Goal: Information Seeking & Learning: Learn about a topic

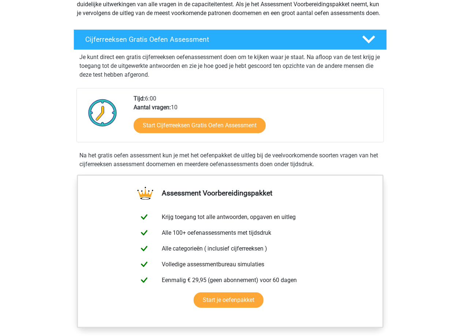
scroll to position [110, 0]
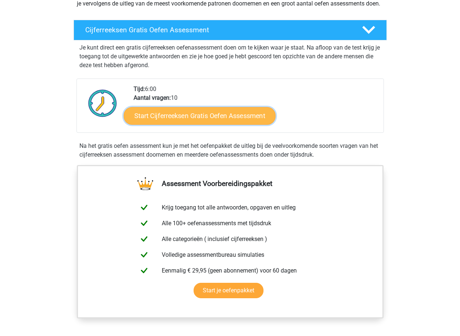
click at [177, 121] on link "Start Cijferreeksen Gratis Oefen Assessment" at bounding box center [200, 116] width 152 height 18
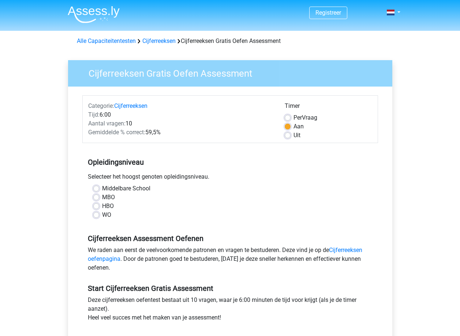
click at [100, 185] on div "Middelbare School" at bounding box center [230, 188] width 274 height 9
click at [102, 188] on label "Middelbare School" at bounding box center [126, 188] width 48 height 9
click at [99, 188] on input "Middelbare School" at bounding box center [96, 187] width 6 height 7
radio input "true"
click at [102, 188] on label "Middelbare School" at bounding box center [126, 188] width 48 height 9
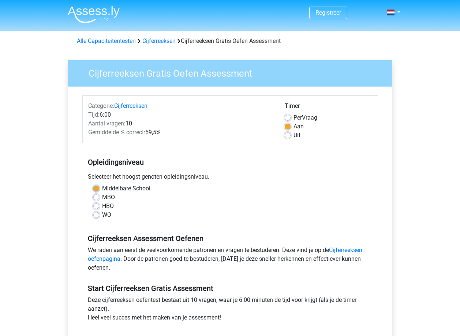
click at [97, 188] on input "Middelbare School" at bounding box center [96, 187] width 6 height 7
click at [102, 189] on label "Middelbare School" at bounding box center [126, 188] width 48 height 9
click at [95, 189] on input "Middelbare School" at bounding box center [96, 187] width 6 height 7
click at [93, 170] on div "Opleidingsniveau Selecteer het hoogst genoten opleidingsniveau. [GEOGRAPHIC_DAT…" at bounding box center [230, 185] width 296 height 79
click at [95, 168] on div "Opleidingsniveau Selecteer het hoogst genoten opleidingsniveau. [GEOGRAPHIC_DAT…" at bounding box center [230, 185] width 296 height 79
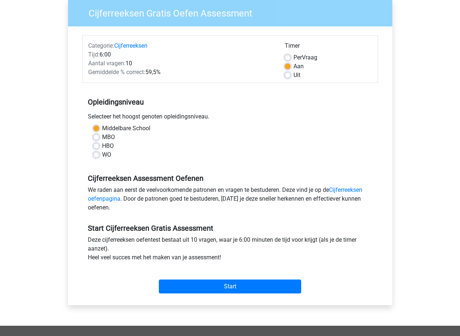
scroll to position [73, 0]
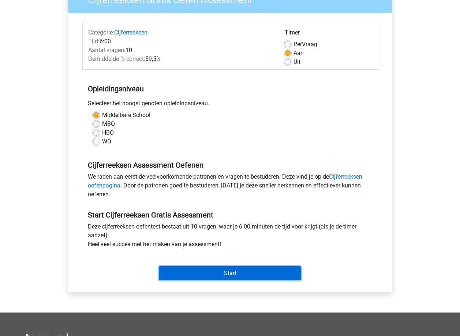
click at [209, 274] on input "Start" at bounding box center [230, 273] width 142 height 14
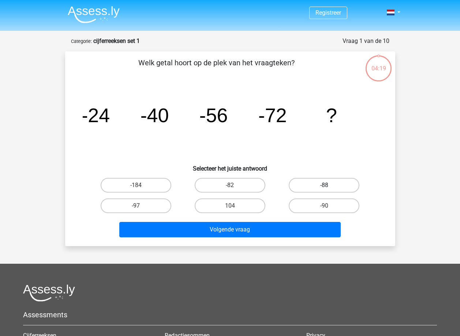
click at [321, 189] on label "-88" at bounding box center [324, 185] width 71 height 15
click at [325, 189] on input "-88" at bounding box center [327, 187] width 5 height 5
radio input "true"
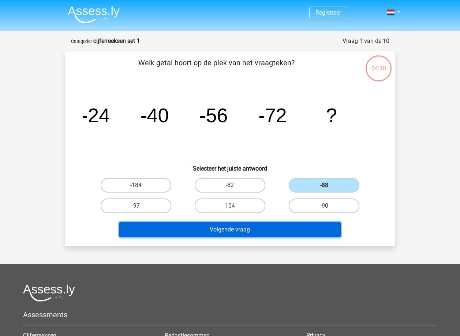
click at [221, 232] on button "Volgende vraag" at bounding box center [230, 229] width 222 height 15
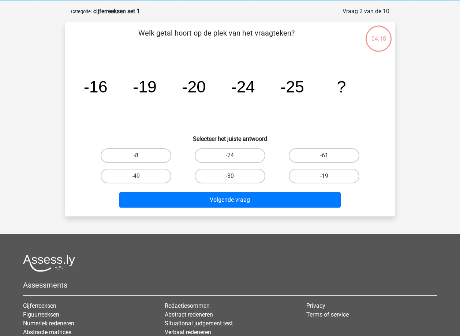
scroll to position [37, 0]
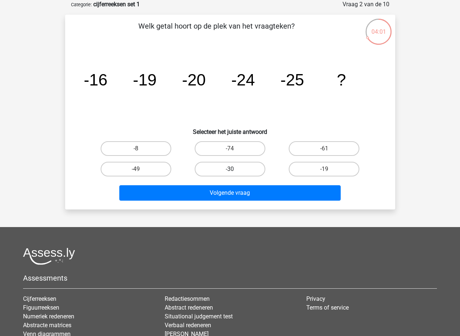
click at [219, 174] on label "-30" at bounding box center [230, 169] width 71 height 15
click at [230, 174] on input "-30" at bounding box center [232, 171] width 5 height 5
radio input "true"
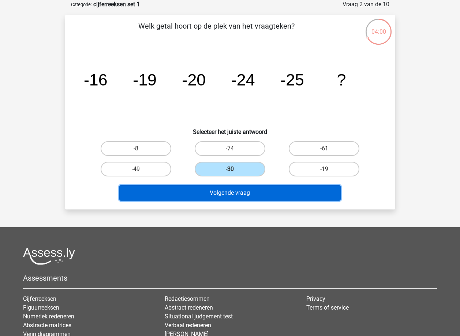
click at [234, 192] on button "Volgende vraag" at bounding box center [230, 192] width 222 height 15
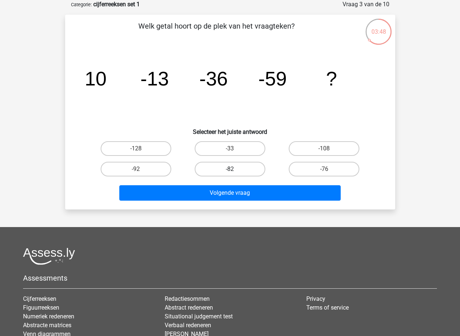
click at [221, 169] on label "-82" at bounding box center [230, 169] width 71 height 15
click at [230, 169] on input "-82" at bounding box center [232, 171] width 5 height 5
radio input "true"
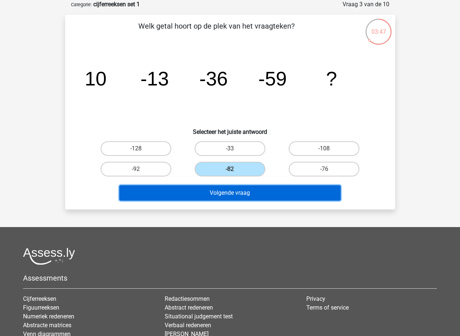
click at [231, 186] on button "Volgende vraag" at bounding box center [230, 192] width 222 height 15
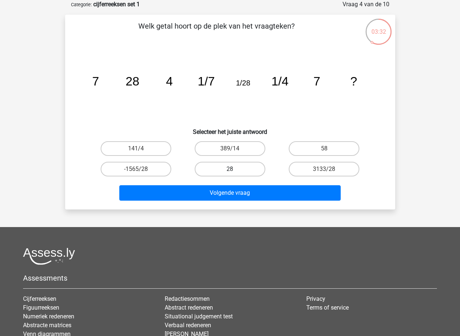
click at [232, 168] on label "28" at bounding box center [230, 169] width 71 height 15
click at [232, 169] on input "28" at bounding box center [232, 171] width 5 height 5
radio input "true"
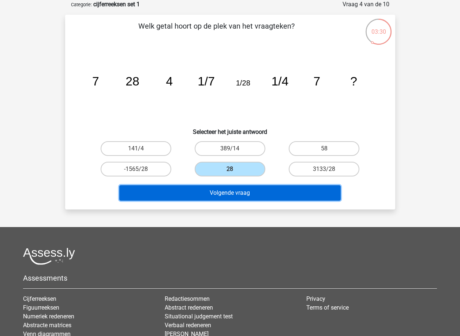
click at [234, 191] on button "Volgende vraag" at bounding box center [230, 192] width 222 height 15
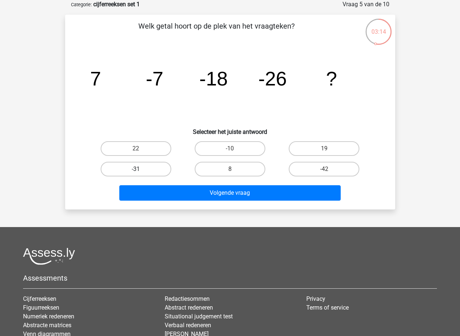
click at [149, 169] on label "-31" at bounding box center [136, 169] width 71 height 15
click at [141, 169] on input "-31" at bounding box center [138, 171] width 5 height 5
radio input "true"
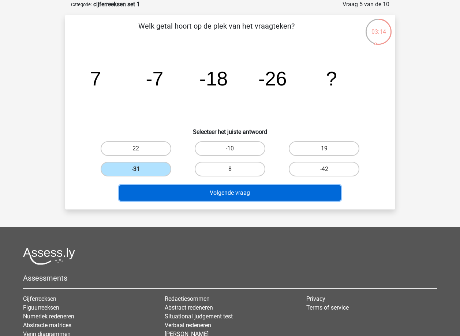
click at [185, 192] on button "Volgende vraag" at bounding box center [230, 192] width 222 height 15
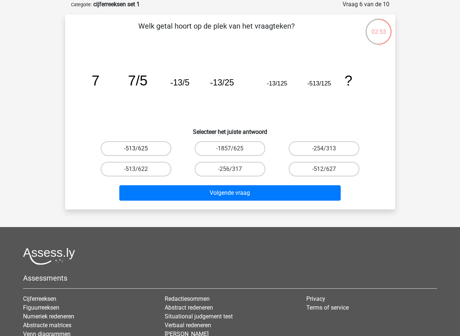
click at [144, 150] on label "-513/625" at bounding box center [136, 148] width 71 height 15
click at [141, 150] on input "-513/625" at bounding box center [138, 150] width 5 height 5
radio input "true"
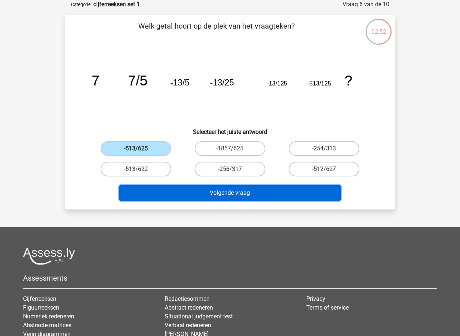
click at [223, 194] on button "Volgende vraag" at bounding box center [230, 192] width 222 height 15
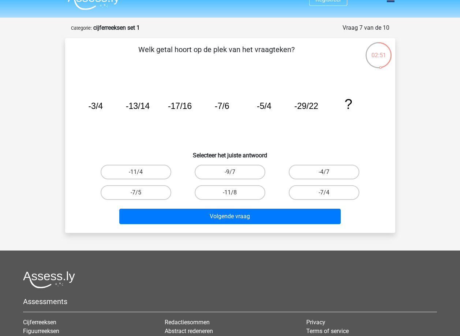
scroll to position [0, 0]
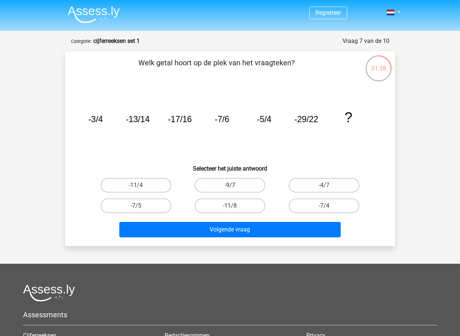
click at [224, 184] on label "-9/7" at bounding box center [230, 185] width 71 height 15
click at [230, 185] on input "-9/7" at bounding box center [232, 187] width 5 height 5
radio input "true"
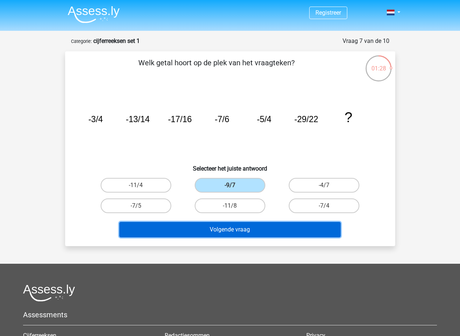
click at [231, 233] on button "Volgende vraag" at bounding box center [230, 229] width 222 height 15
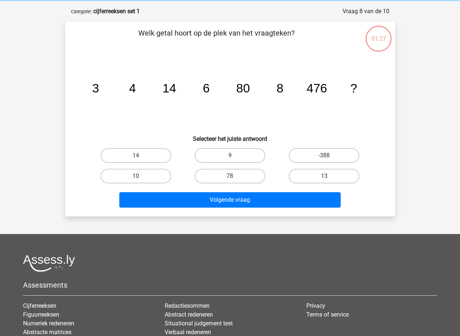
scroll to position [37, 0]
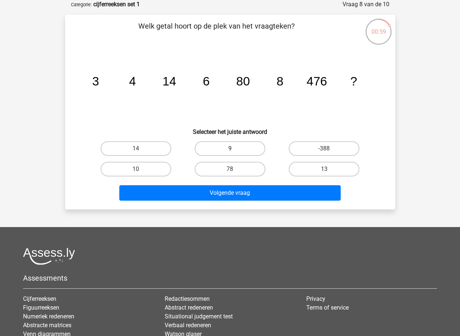
click at [226, 154] on label "9" at bounding box center [230, 148] width 71 height 15
click at [230, 153] on input "9" at bounding box center [232, 150] width 5 height 5
radio input "true"
click at [225, 170] on label "78" at bounding box center [230, 169] width 71 height 15
click at [230, 170] on input "78" at bounding box center [232, 171] width 5 height 5
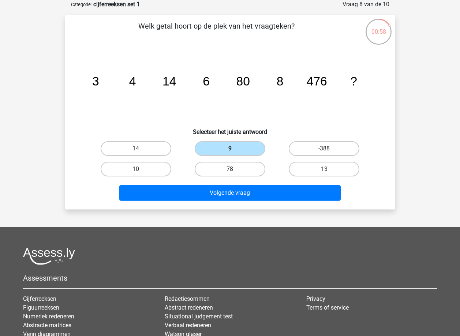
radio input "true"
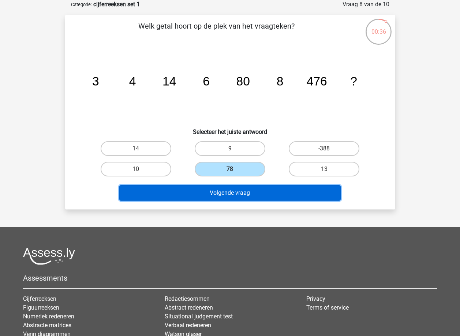
click at [239, 195] on button "Volgende vraag" at bounding box center [230, 192] width 222 height 15
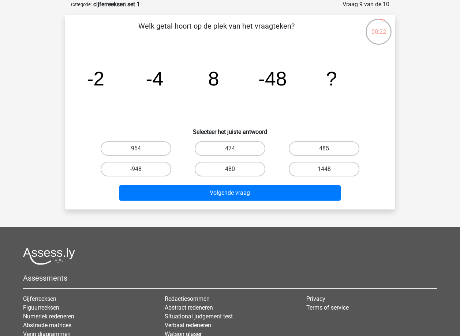
drag, startPoint x: 231, startPoint y: 169, endPoint x: 221, endPoint y: 189, distance: 23.1
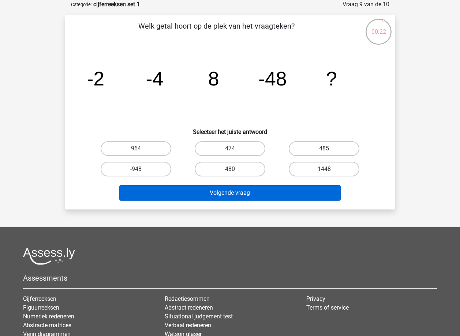
click at [230, 169] on input "480" at bounding box center [232, 171] width 5 height 5
radio input "true"
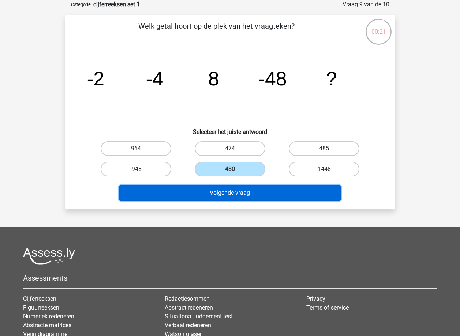
click at [221, 190] on button "Volgende vraag" at bounding box center [230, 192] width 222 height 15
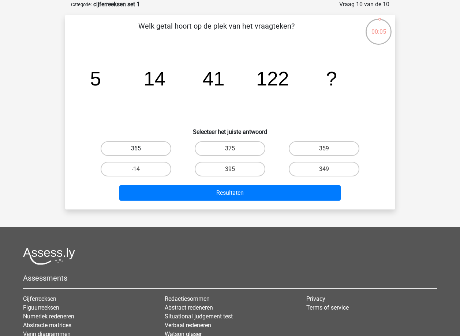
click at [136, 147] on label "365" at bounding box center [136, 148] width 71 height 15
click at [136, 148] on input "365" at bounding box center [138, 150] width 5 height 5
radio input "true"
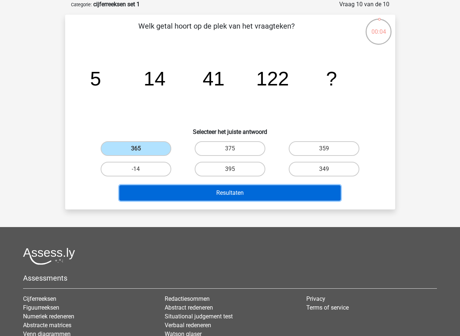
click at [212, 192] on button "Resultaten" at bounding box center [230, 192] width 222 height 15
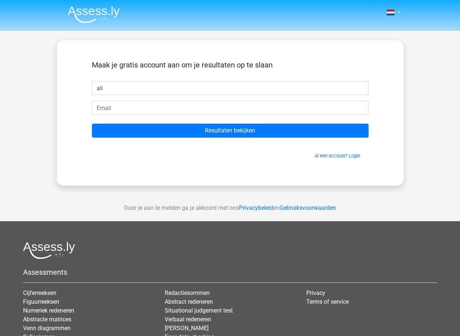
type input "ali"
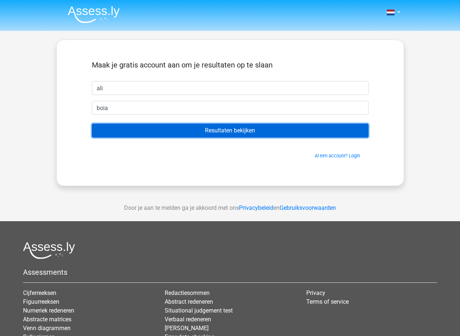
click at [227, 132] on input "Resultaten bekijken" at bounding box center [230, 130] width 277 height 14
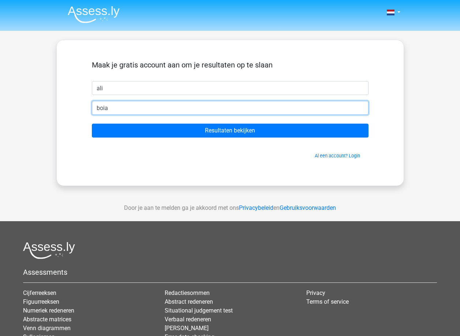
click at [131, 112] on input "boia" at bounding box center [230, 108] width 277 height 14
click at [130, 112] on input "boia" at bounding box center [230, 108] width 277 height 14
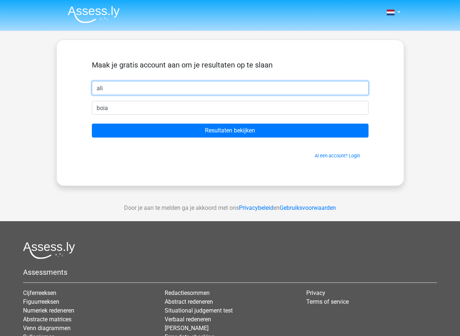
click at [178, 83] on input "ali" at bounding box center [230, 88] width 277 height 14
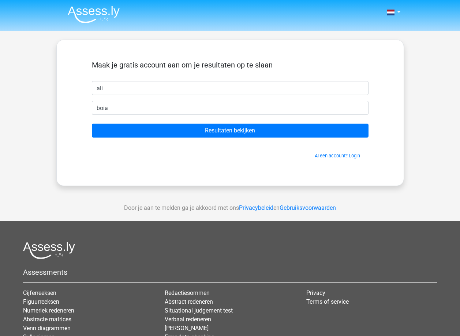
click at [146, 187] on div "Nederlands English ali" at bounding box center [230, 207] width 460 height 414
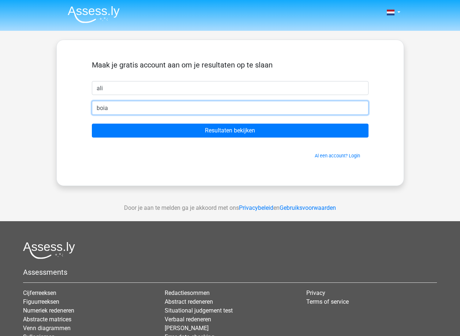
click at [130, 107] on input "boia" at bounding box center [230, 108] width 277 height 14
type input "b"
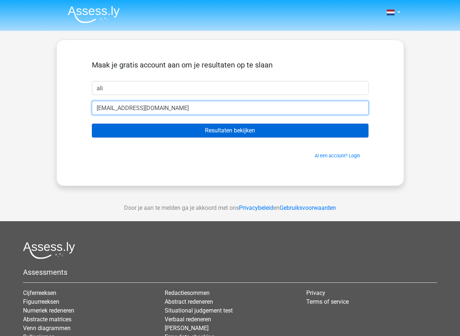
type input "[EMAIL_ADDRESS][DOMAIN_NAME]"
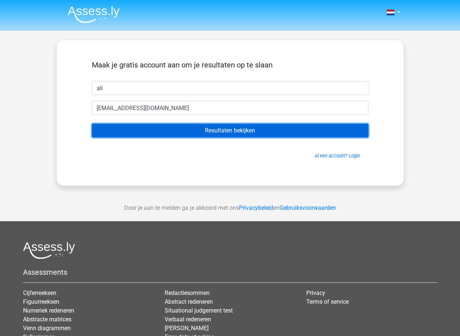
click at [207, 137] on input "Resultaten bekijken" at bounding box center [230, 130] width 277 height 14
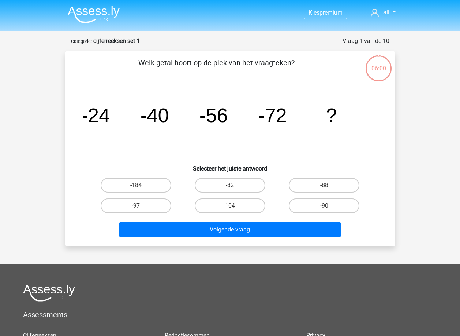
scroll to position [37, 0]
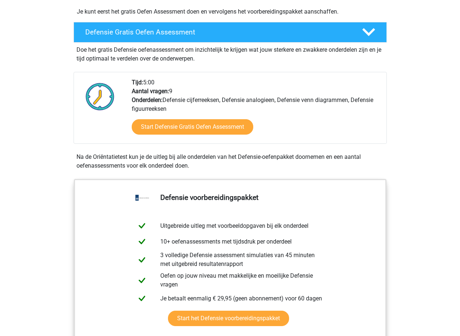
scroll to position [183, 0]
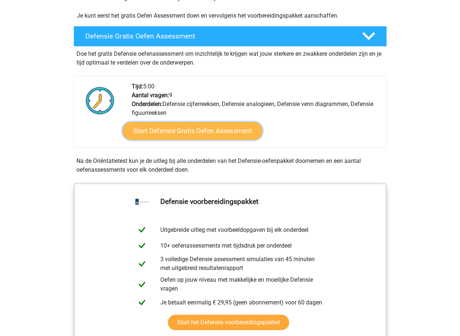
click at [207, 130] on link "Start Defensie Gratis Oefen Assessment" at bounding box center [193, 131] width 140 height 18
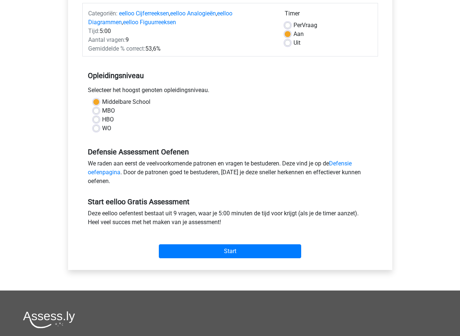
scroll to position [147, 0]
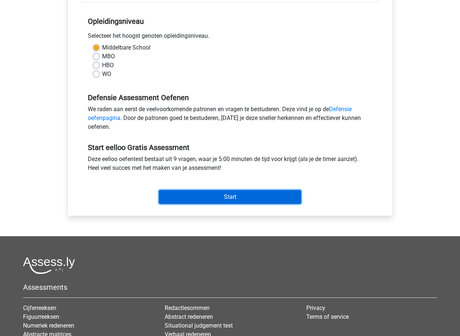
click at [221, 195] on input "Start" at bounding box center [230, 197] width 142 height 14
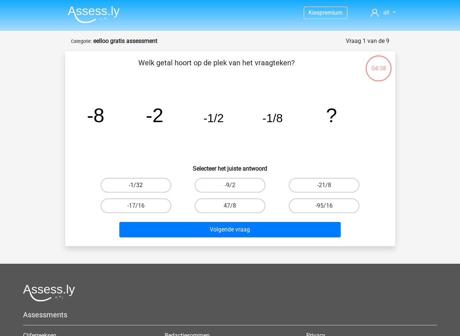
click at [155, 185] on label "-1/32" at bounding box center [136, 185] width 71 height 15
click at [141, 185] on input "-1/32" at bounding box center [138, 187] width 5 height 5
radio input "true"
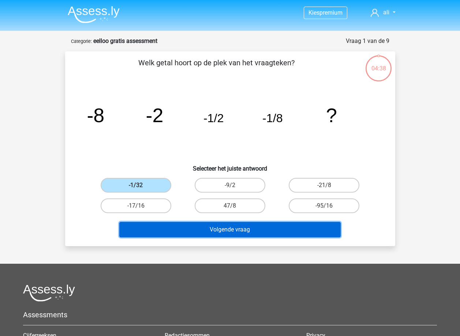
drag, startPoint x: 230, startPoint y: 226, endPoint x: 231, endPoint y: 230, distance: 3.8
click at [231, 229] on button "Volgende vraag" at bounding box center [230, 229] width 222 height 15
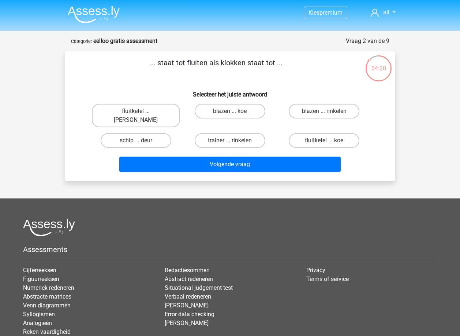
click at [139, 112] on input "fluitketel ... [PERSON_NAME]" at bounding box center [138, 113] width 5 height 5
radio input "true"
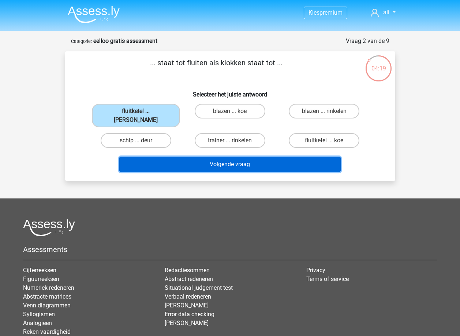
click at [242, 156] on button "Volgende vraag" at bounding box center [230, 163] width 222 height 15
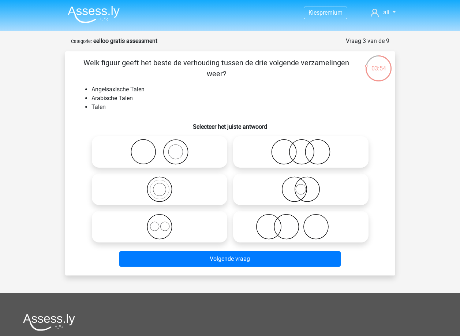
click at [298, 152] on icon at bounding box center [301, 152] width 130 height 26
click at [301, 148] on input "radio" at bounding box center [303, 145] width 5 height 5
radio input "true"
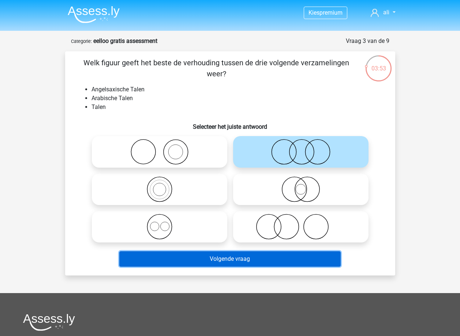
click at [252, 256] on button "Volgende vraag" at bounding box center [230, 258] width 222 height 15
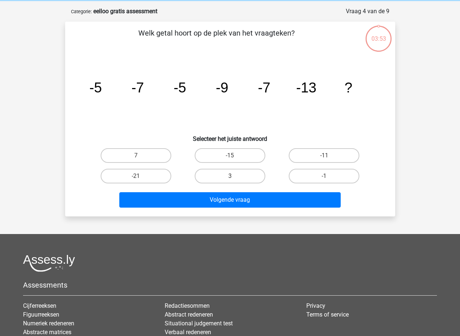
scroll to position [37, 0]
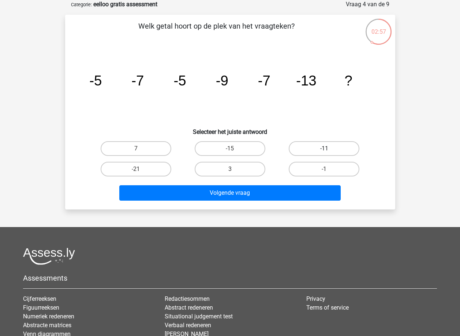
click at [313, 147] on label "-11" at bounding box center [324, 148] width 71 height 15
click at [325, 148] on input "-11" at bounding box center [327, 150] width 5 height 5
radio input "true"
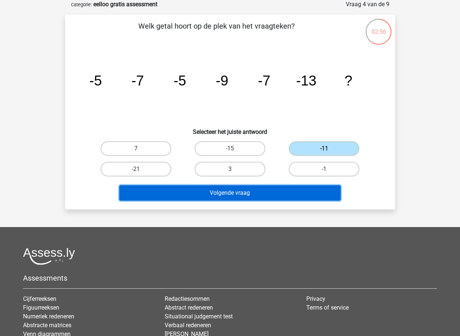
click at [268, 189] on button "Volgende vraag" at bounding box center [230, 192] width 222 height 15
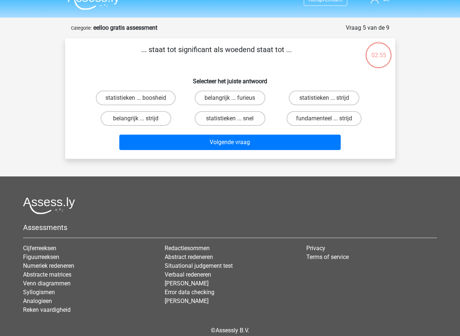
scroll to position [0, 0]
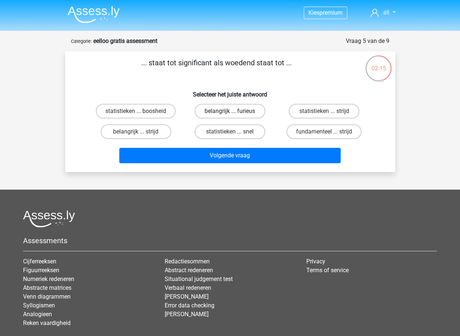
click at [232, 111] on label "belangrijk ... furieus" at bounding box center [230, 111] width 71 height 15
click at [232, 111] on input "belangrijk ... furieus" at bounding box center [232, 113] width 5 height 5
radio input "true"
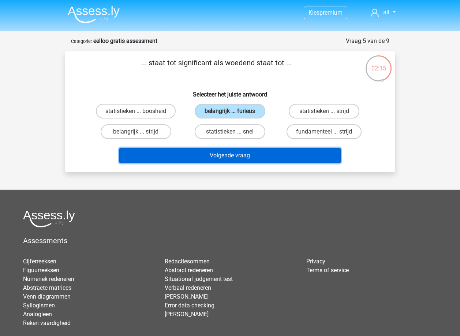
click at [218, 153] on button "Volgende vraag" at bounding box center [230, 155] width 222 height 15
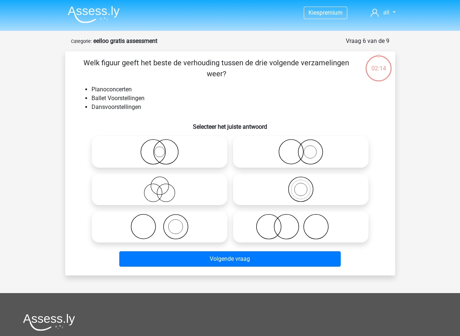
scroll to position [37, 0]
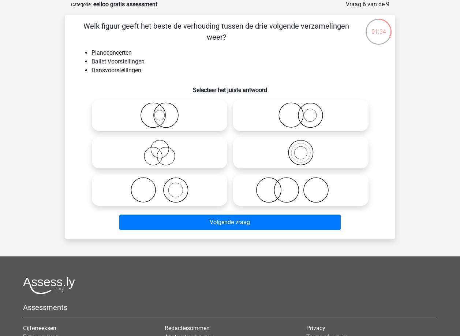
click at [181, 194] on icon at bounding box center [160, 190] width 130 height 26
click at [164, 186] on input "radio" at bounding box center [162, 183] width 5 height 5
radio input "true"
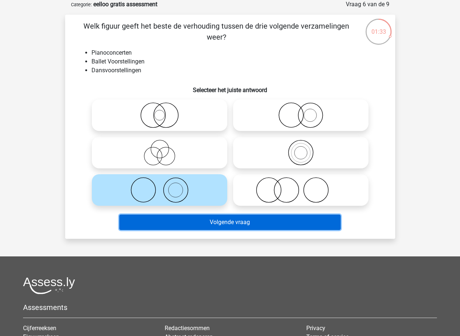
click at [192, 218] on button "Volgende vraag" at bounding box center [230, 221] width 222 height 15
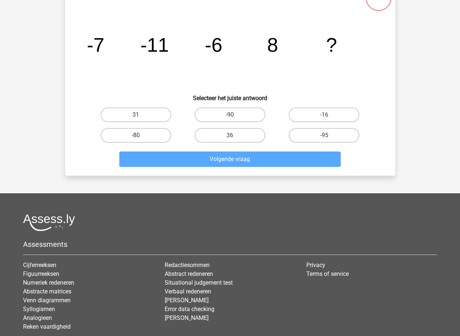
scroll to position [73, 0]
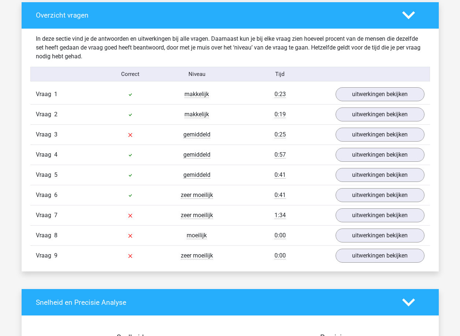
scroll to position [769, 0]
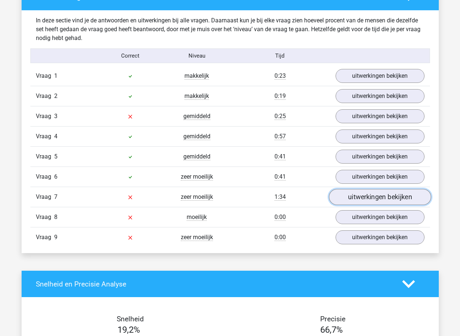
drag, startPoint x: 367, startPoint y: 201, endPoint x: 359, endPoint y: 201, distance: 7.7
click at [367, 201] on link "uitwerkingen bekijken" at bounding box center [380, 197] width 102 height 16
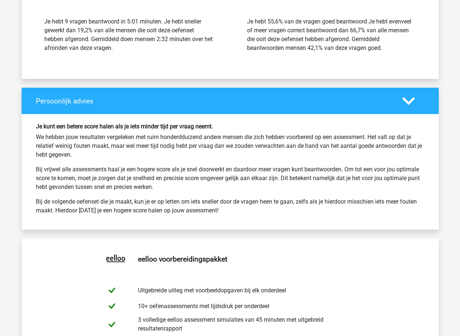
scroll to position [1648, 0]
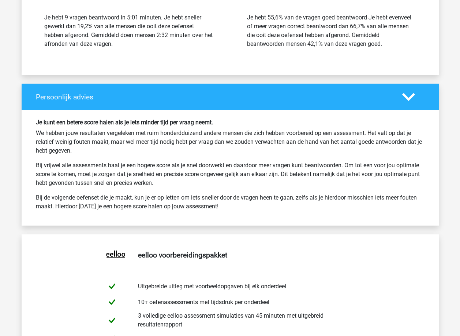
drag, startPoint x: 409, startPoint y: 97, endPoint x: 382, endPoint y: 100, distance: 26.9
click at [409, 97] on icon at bounding box center [409, 96] width 13 height 13
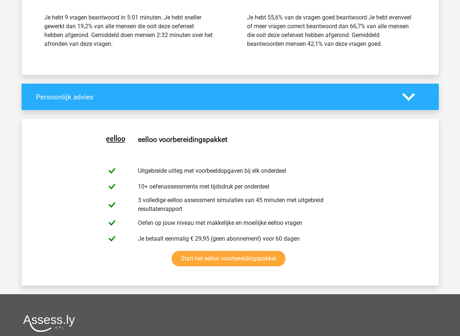
click at [404, 101] on icon at bounding box center [409, 96] width 13 height 13
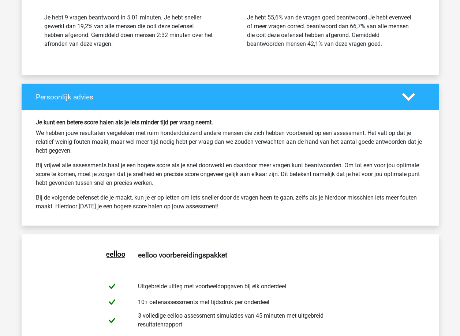
drag, startPoint x: 143, startPoint y: 203, endPoint x: 268, endPoint y: 203, distance: 124.9
click at [268, 203] on p "Bij de volgende oefenset die je maakt, kun je er op letten om iets sneller door…" at bounding box center [230, 202] width 389 height 18
drag, startPoint x: 268, startPoint y: 203, endPoint x: 262, endPoint y: 208, distance: 7.6
click at [262, 208] on p "Bij de volgende oefenset die je maakt, kun je er op letten om iets sneller door…" at bounding box center [230, 202] width 389 height 18
drag, startPoint x: 106, startPoint y: 208, endPoint x: 216, endPoint y: 211, distance: 109.6
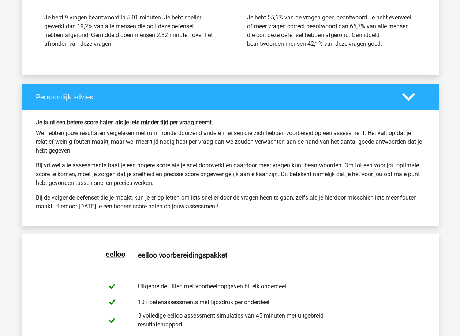
click at [216, 211] on div "Je kunt een betere score halen als je iets minder tijd per vraag neemt. We hebb…" at bounding box center [230, 168] width 400 height 98
drag, startPoint x: 216, startPoint y: 211, endPoint x: 234, endPoint y: 213, distance: 18.4
click at [234, 213] on div "Je kunt een betere score halen als je iets minder tijd per vraag neemt. We hebb…" at bounding box center [230, 168] width 400 height 98
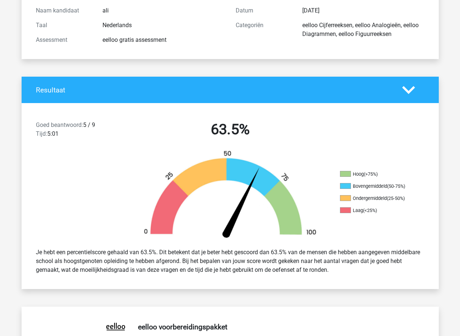
scroll to position [0, 0]
